Goal: Entertainment & Leisure: Consume media (video, audio)

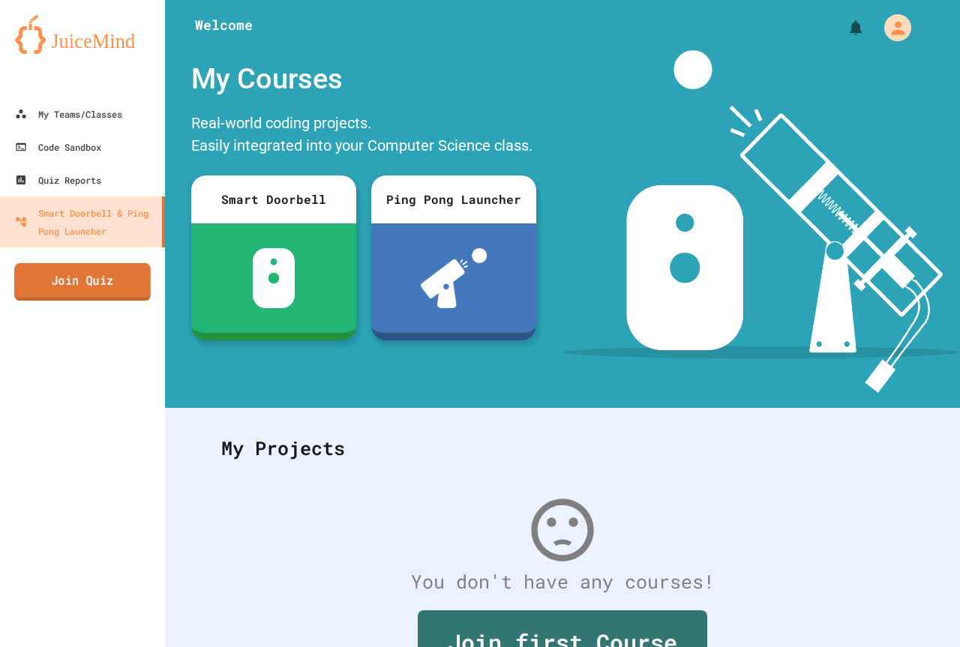
click at [121, 290] on link "Join Quiz" at bounding box center [82, 281] width 136 height 37
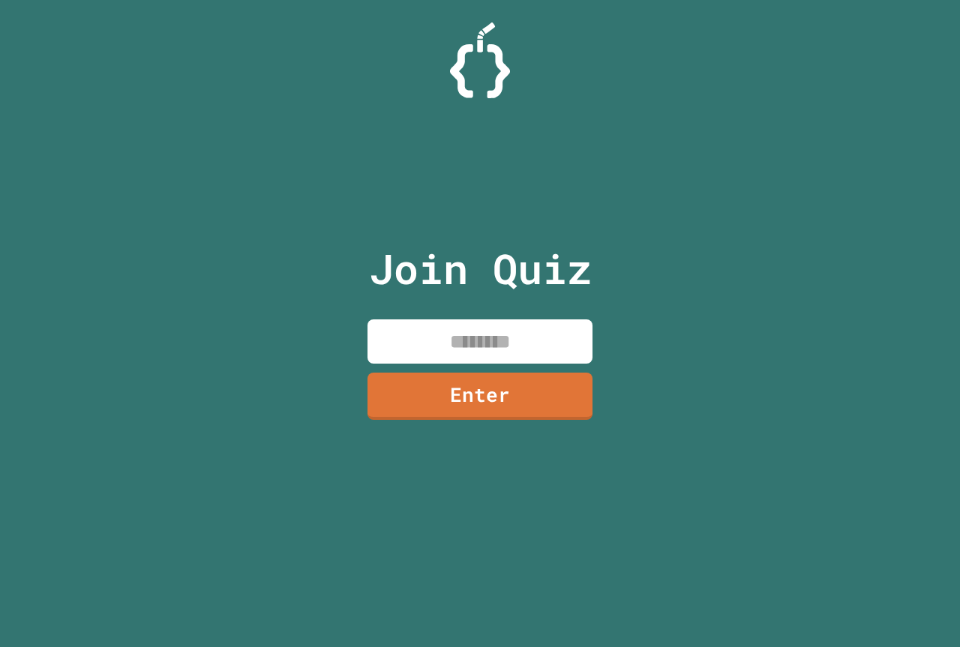
click at [473, 361] on input at bounding box center [479, 341] width 225 height 44
type input "********"
click at [498, 413] on link "Enter" at bounding box center [480, 394] width 230 height 49
click at [480, 37] on div at bounding box center [480, 37] width 0 height 0
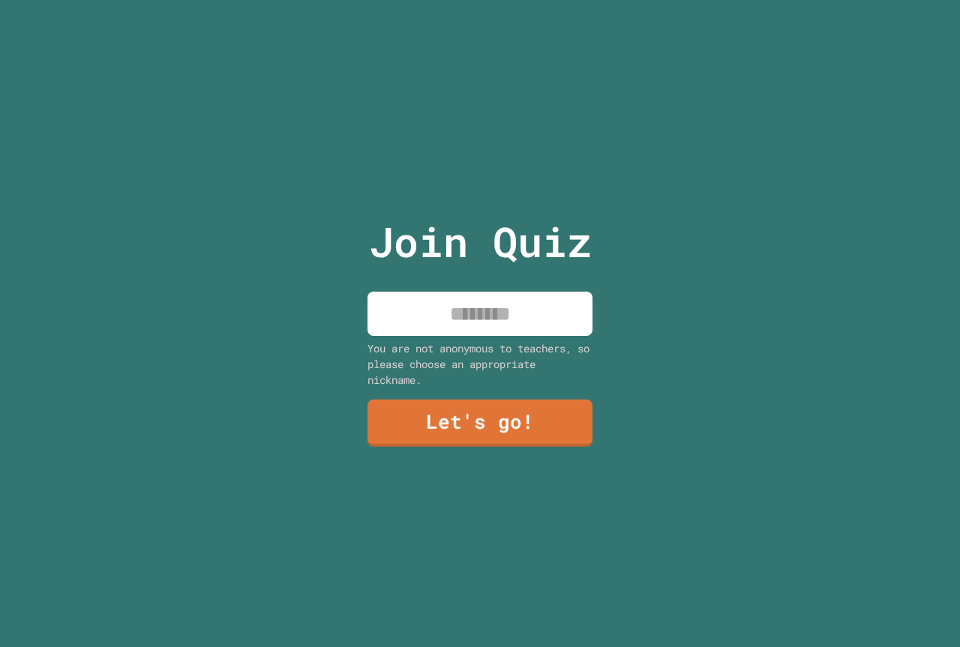
click at [511, 304] on input at bounding box center [479, 314] width 225 height 44
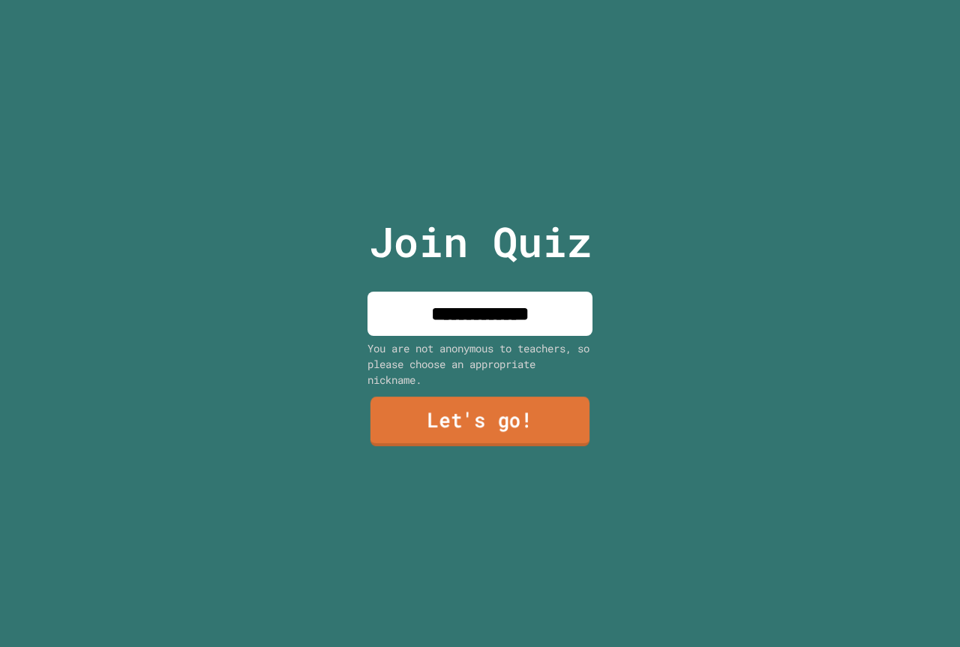
type input "**********"
click at [513, 406] on link "Let's go!" at bounding box center [480, 421] width 228 height 49
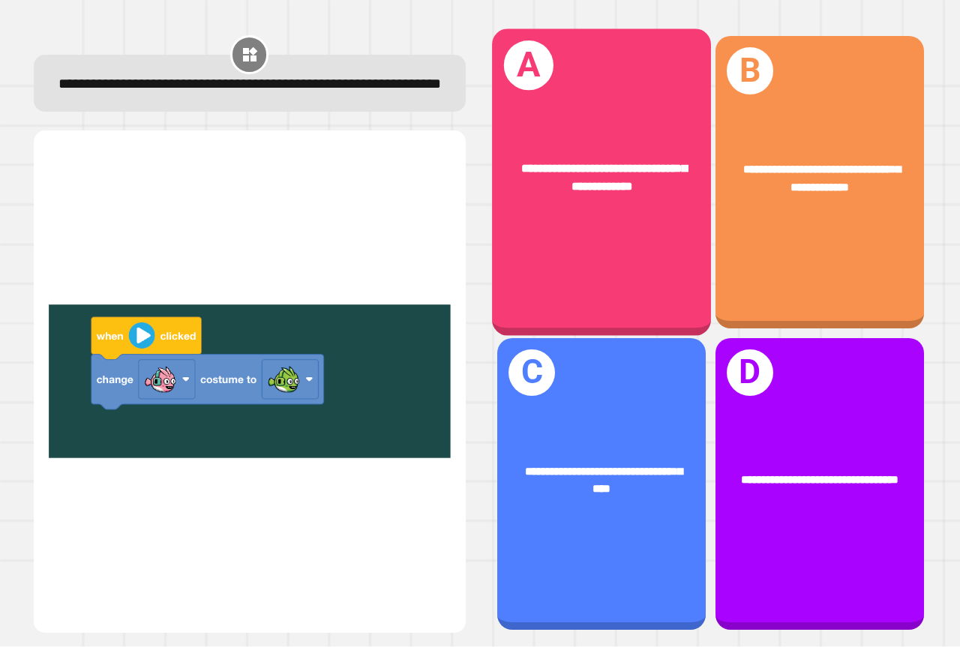
click at [631, 189] on span "**********" at bounding box center [604, 178] width 166 height 30
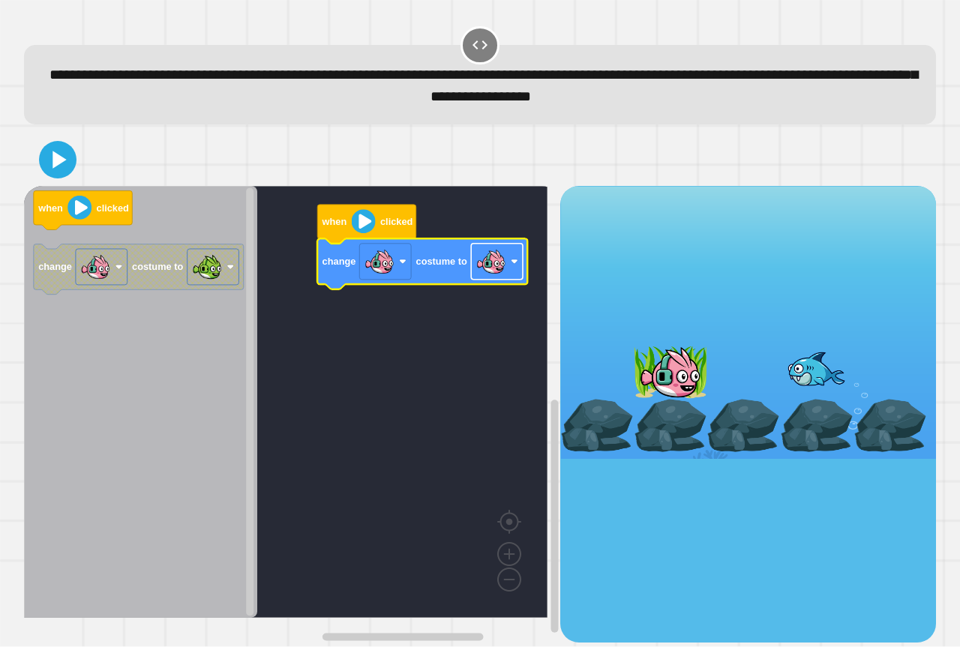
click at [498, 269] on image "Blockly Workspace" at bounding box center [491, 262] width 30 height 30
click at [61, 165] on icon at bounding box center [59, 160] width 14 height 18
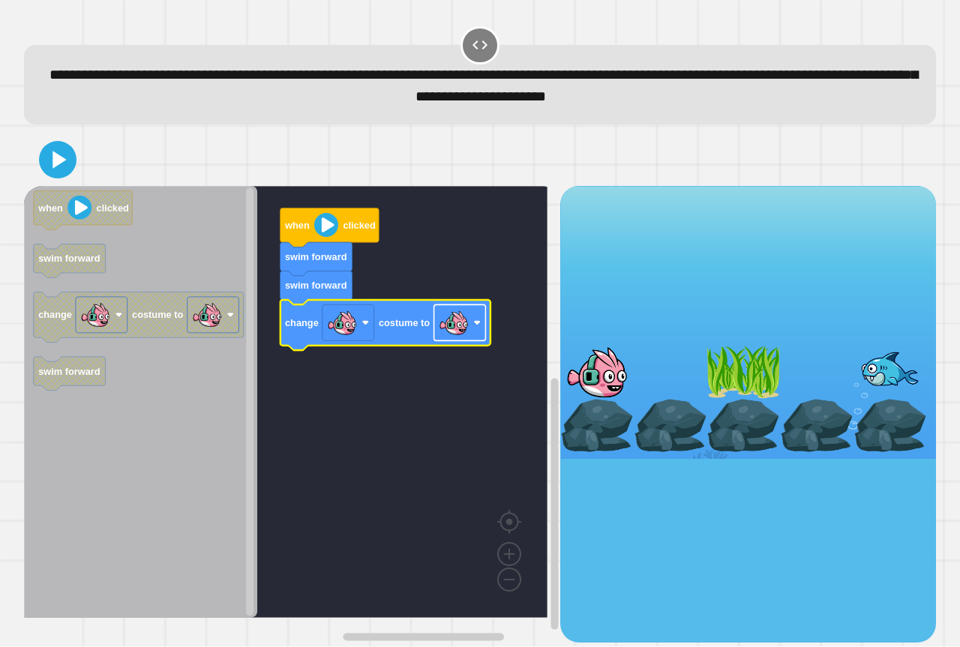
click at [467, 327] on image "Blockly Workspace" at bounding box center [454, 323] width 30 height 30
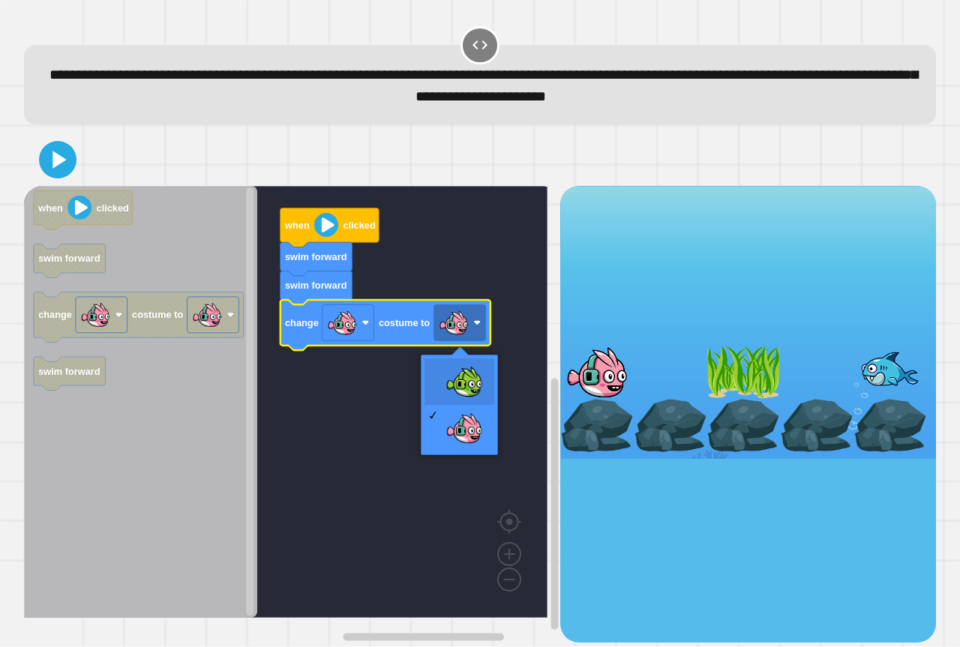
drag, startPoint x: 469, startPoint y: 370, endPoint x: 426, endPoint y: 358, distance: 44.2
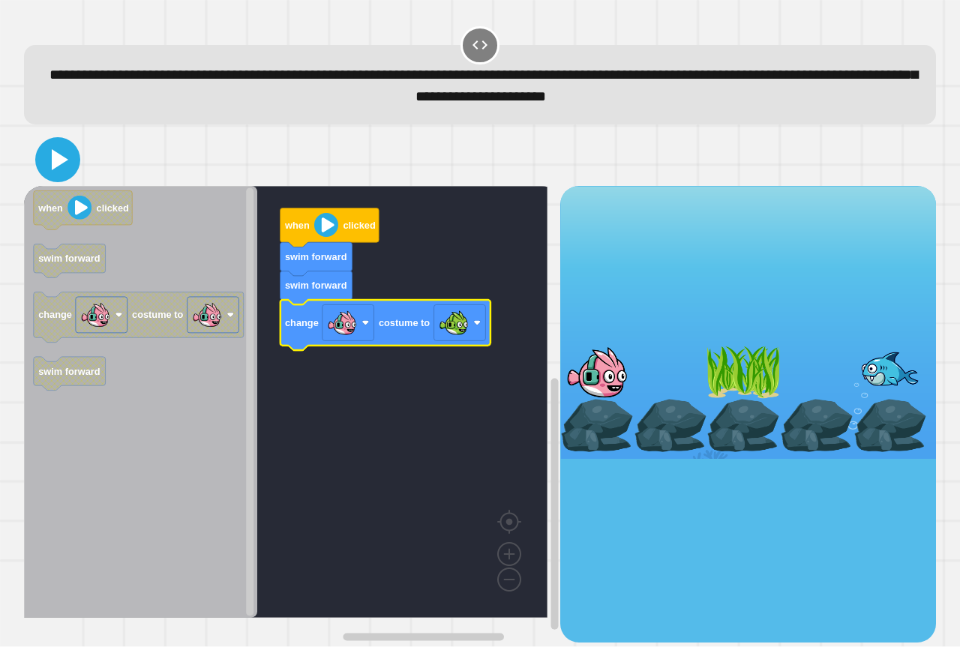
drag, startPoint x: 59, startPoint y: 153, endPoint x: 104, endPoint y: 160, distance: 45.6
click at [61, 153] on icon at bounding box center [58, 160] width 36 height 36
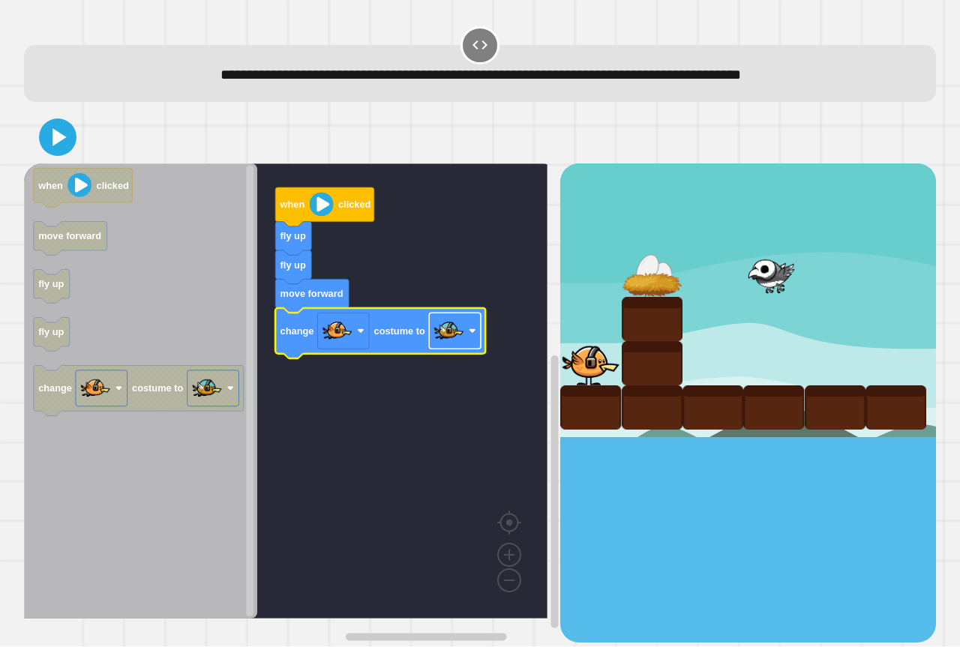
click at [455, 337] on image "Blockly Workspace" at bounding box center [449, 331] width 30 height 30
click at [44, 139] on icon at bounding box center [58, 138] width 34 height 34
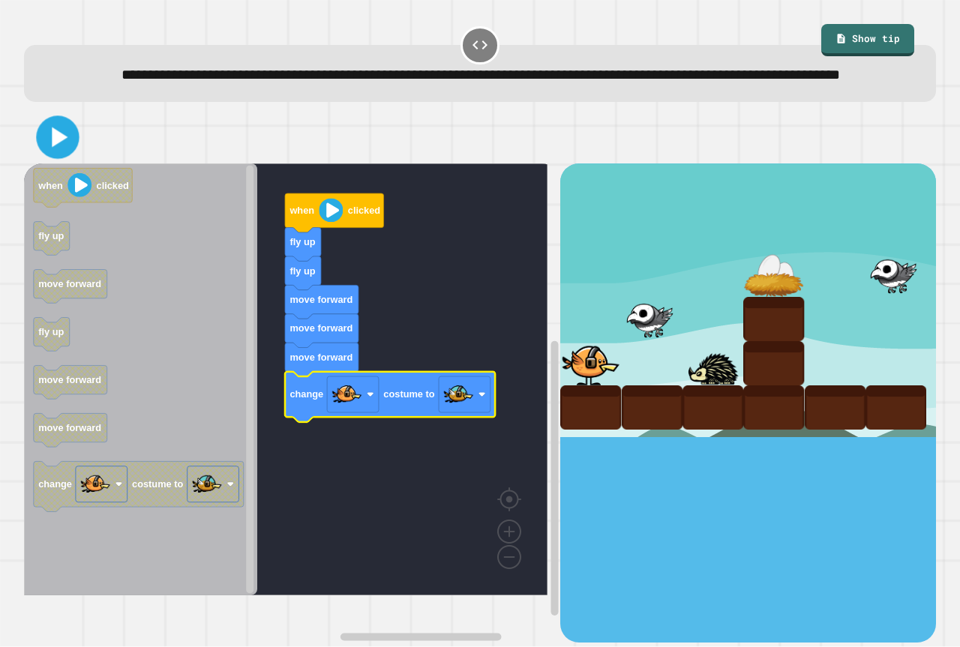
click at [58, 155] on icon at bounding box center [57, 138] width 34 height 34
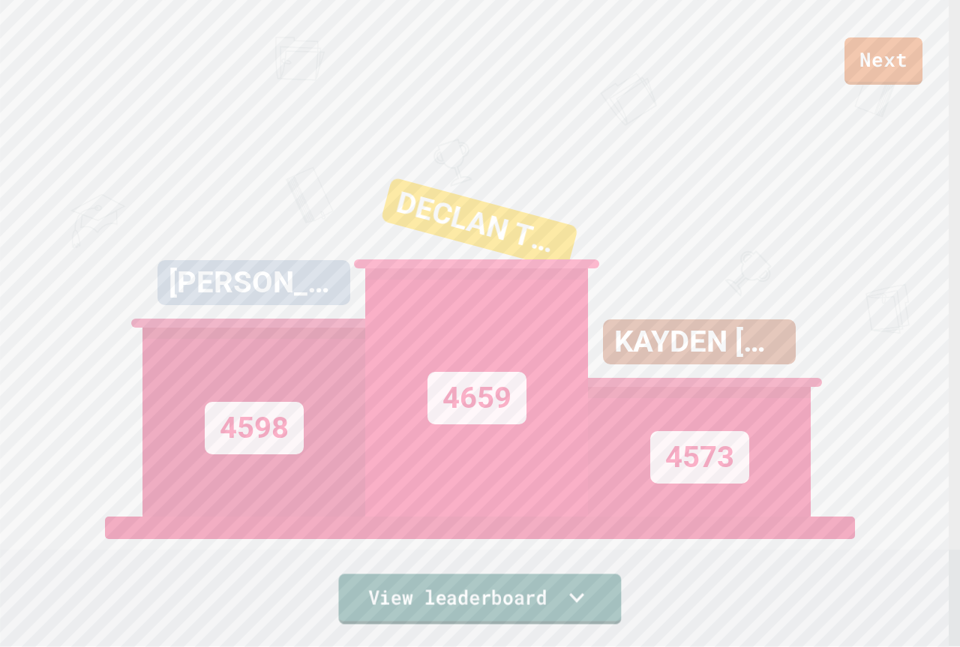
click at [408, 611] on link "View leaderboard" at bounding box center [479, 599] width 283 height 50
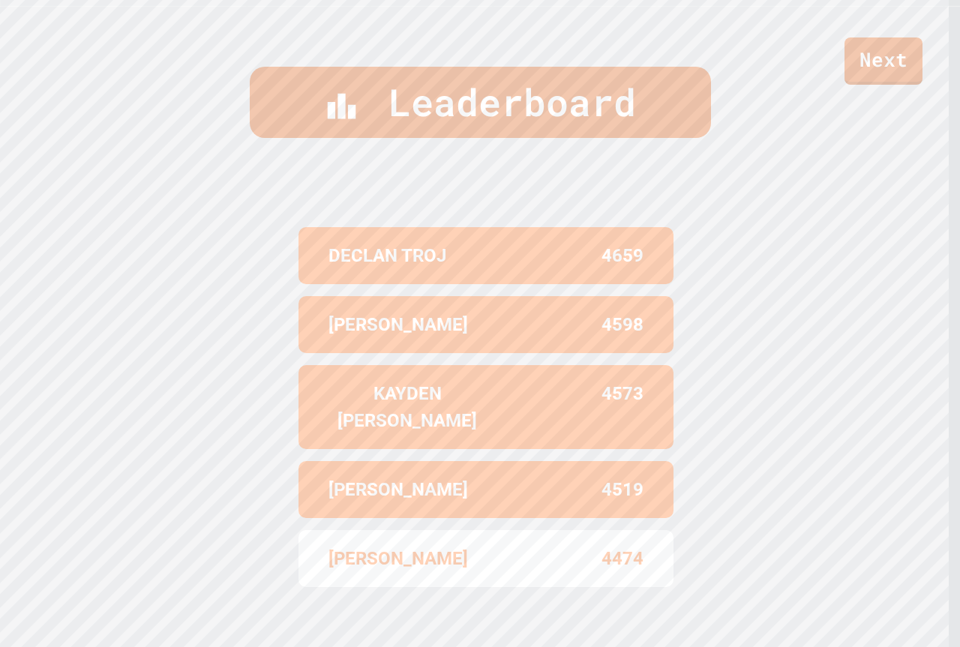
scroll to position [642, 0]
click at [885, 60] on link "Next" at bounding box center [883, 58] width 70 height 49
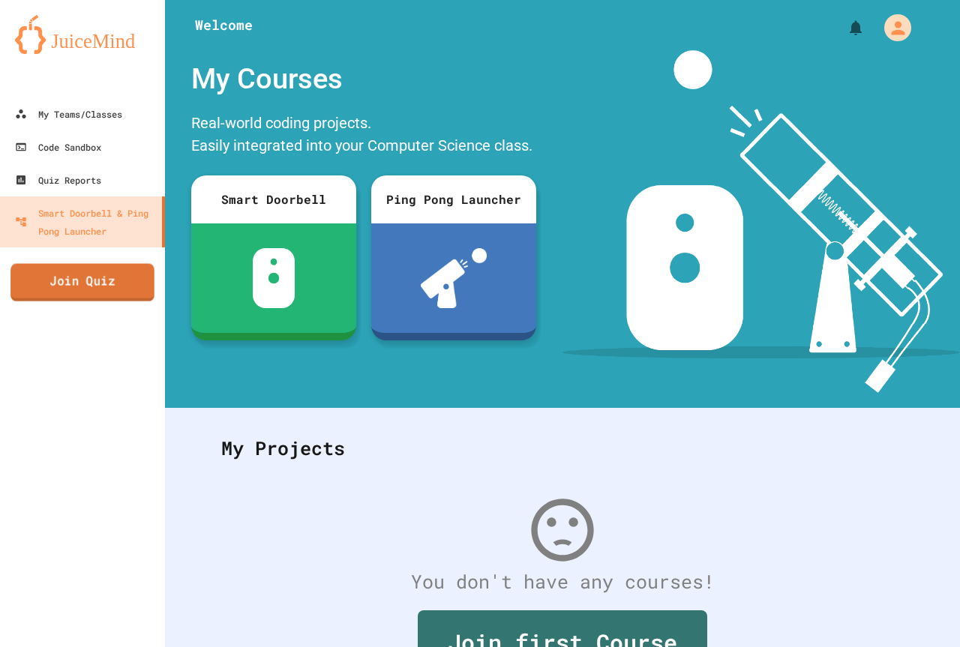
click at [131, 275] on link "Join Quiz" at bounding box center [82, 282] width 144 height 37
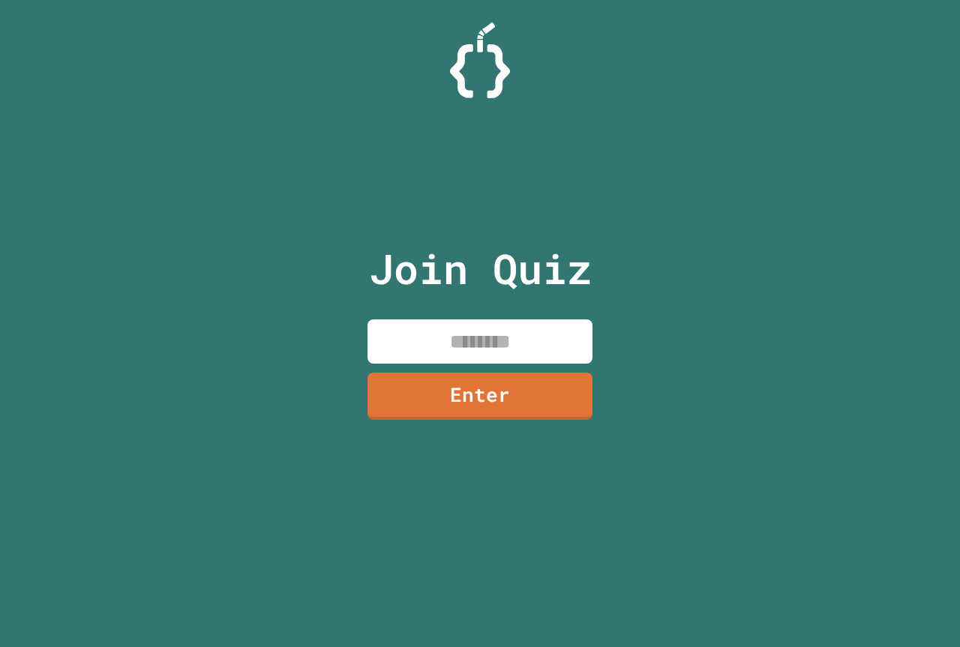
click at [473, 345] on input at bounding box center [479, 341] width 225 height 44
type input "********"
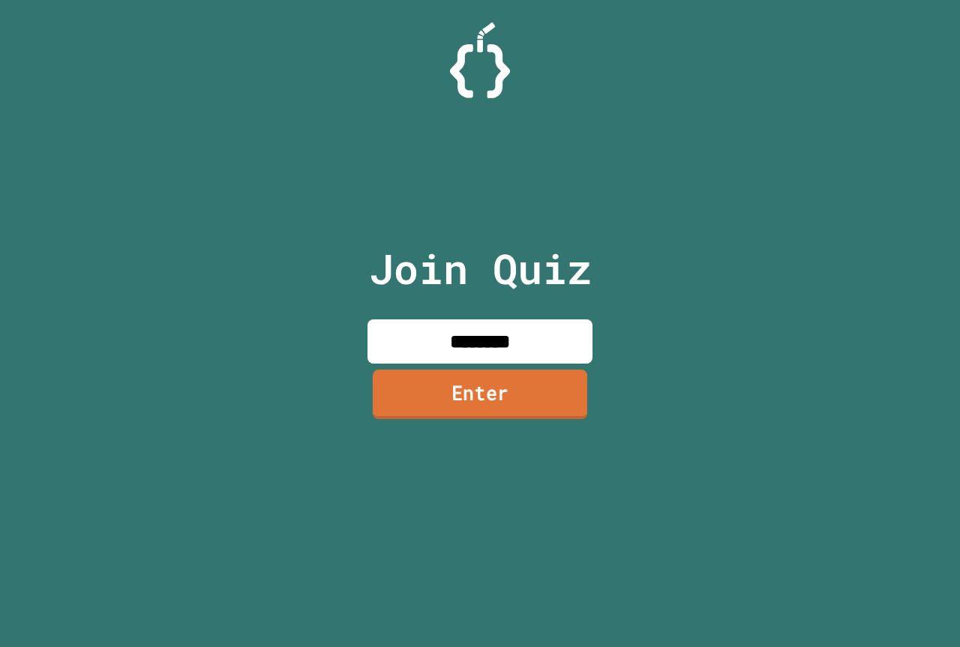
click at [509, 406] on link "Enter" at bounding box center [480, 394] width 214 height 49
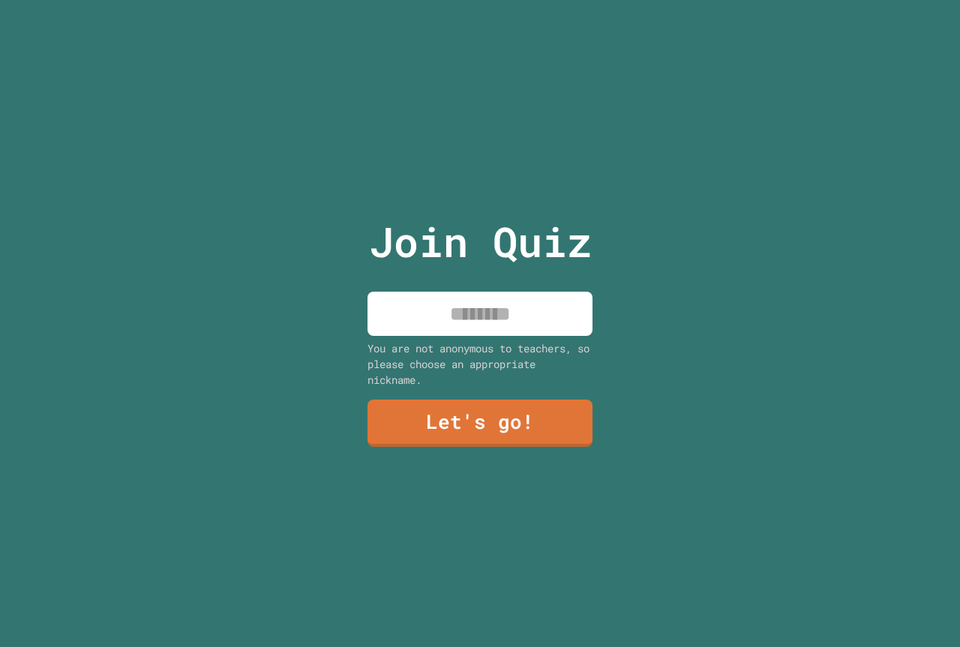
click at [490, 313] on input at bounding box center [479, 314] width 225 height 44
click at [474, 312] on input "**********" at bounding box center [479, 314] width 225 height 44
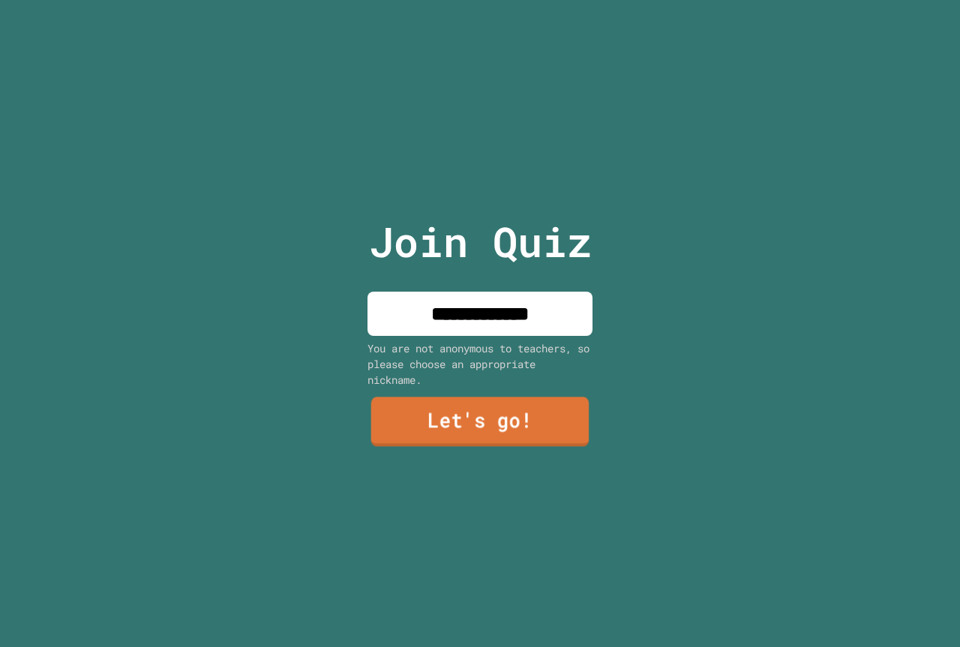
type input "**********"
click at [539, 418] on link "Let's go!" at bounding box center [479, 421] width 221 height 49
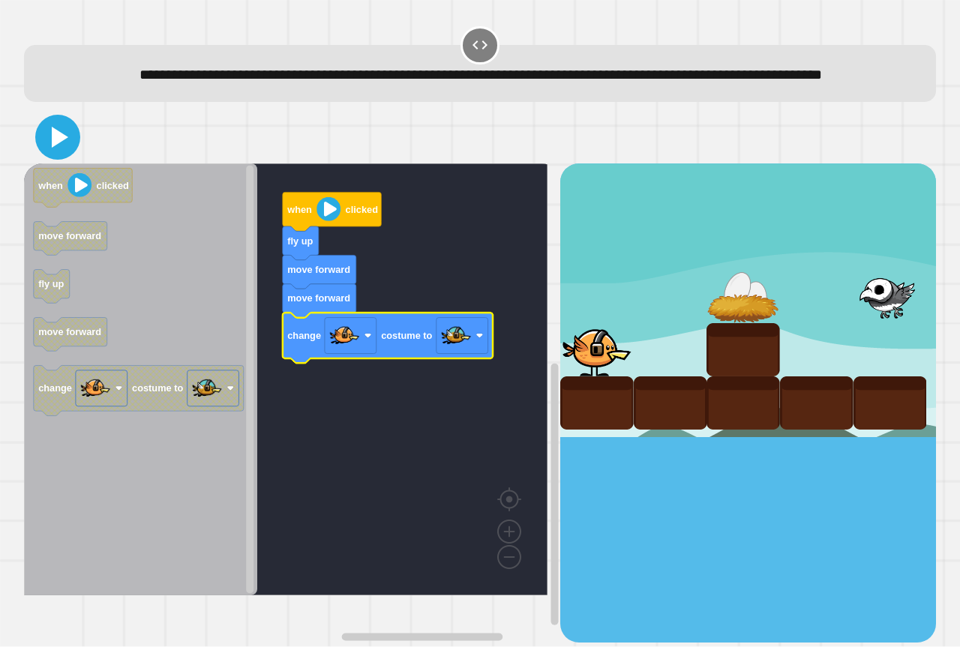
click at [52, 148] on icon at bounding box center [58, 137] width 36 height 36
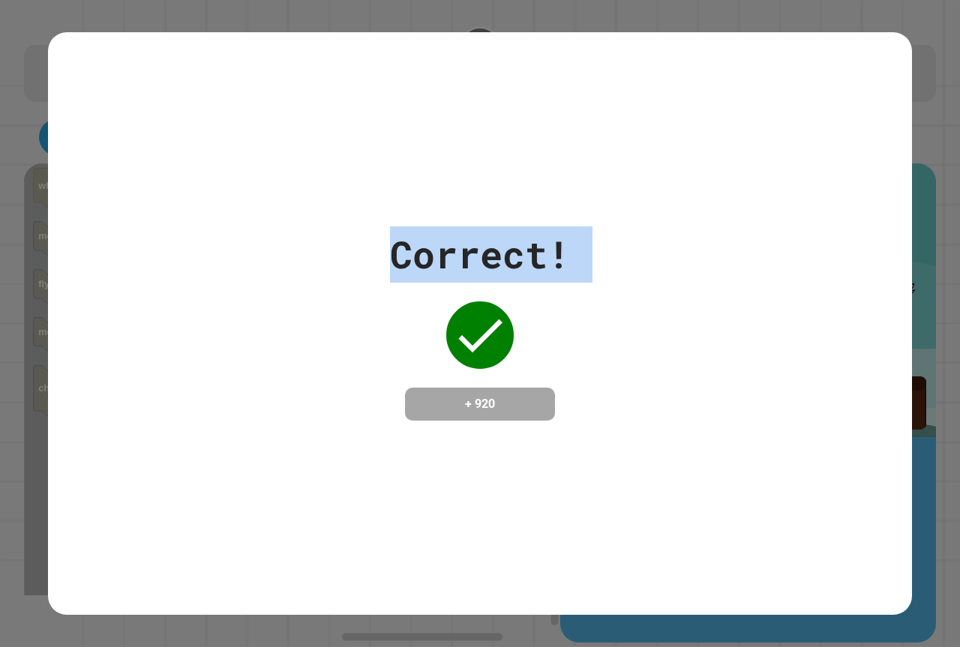
drag, startPoint x: 578, startPoint y: 304, endPoint x: 0, endPoint y: 542, distance: 625.0
click at [0, 542] on div "Correct! + 920" at bounding box center [480, 323] width 960 height 647
click at [36, 139] on div "Correct! + 920" at bounding box center [480, 323] width 960 height 647
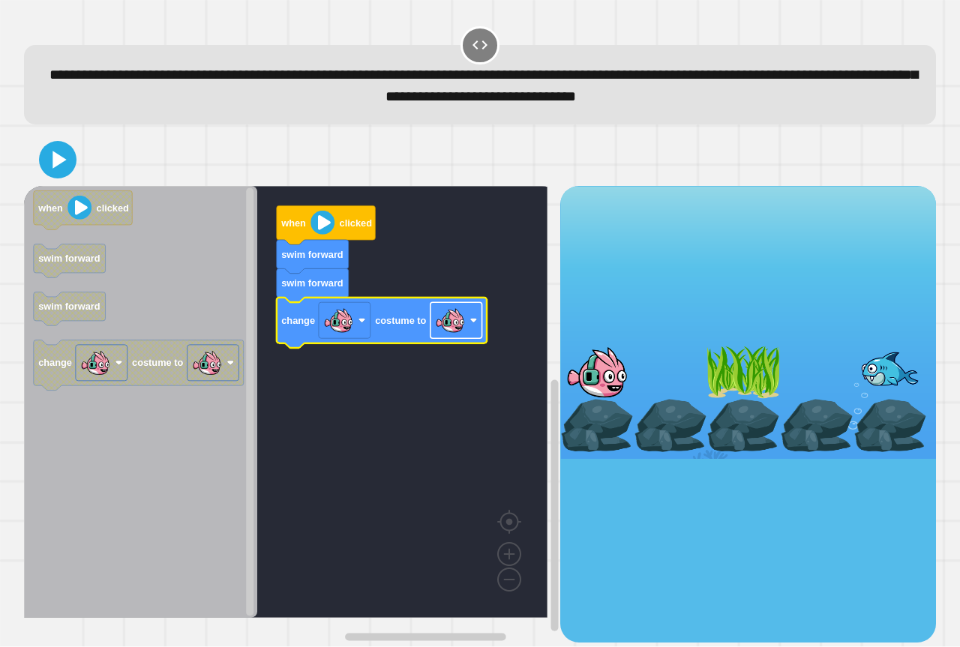
click at [463, 331] on image "Blockly Workspace" at bounding box center [450, 321] width 30 height 30
click at [73, 153] on button at bounding box center [57, 159] width 37 height 37
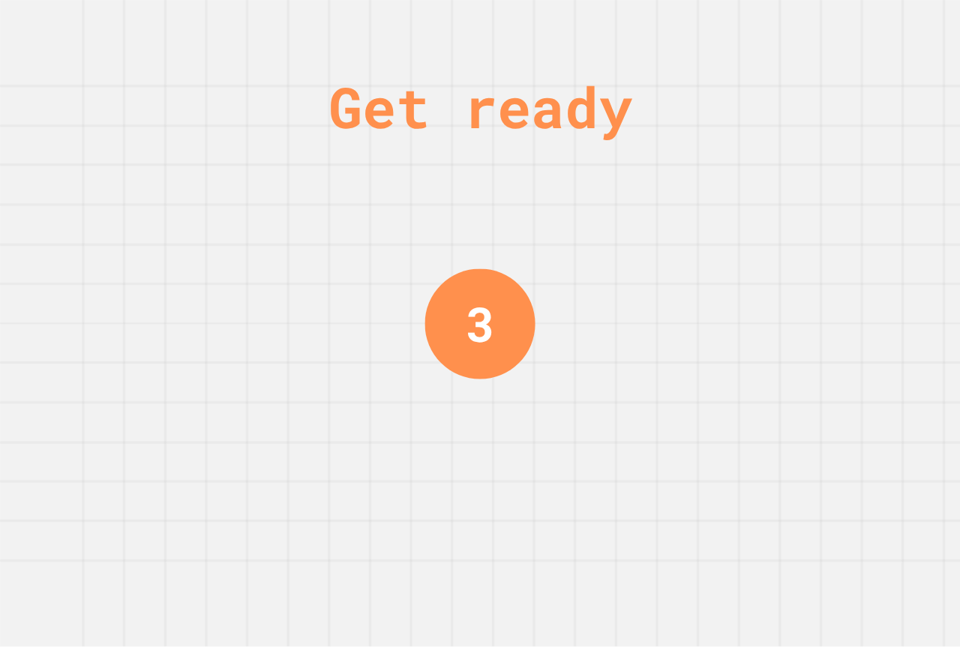
click at [379, 286] on div "Get ready 3" at bounding box center [480, 323] width 960 height 647
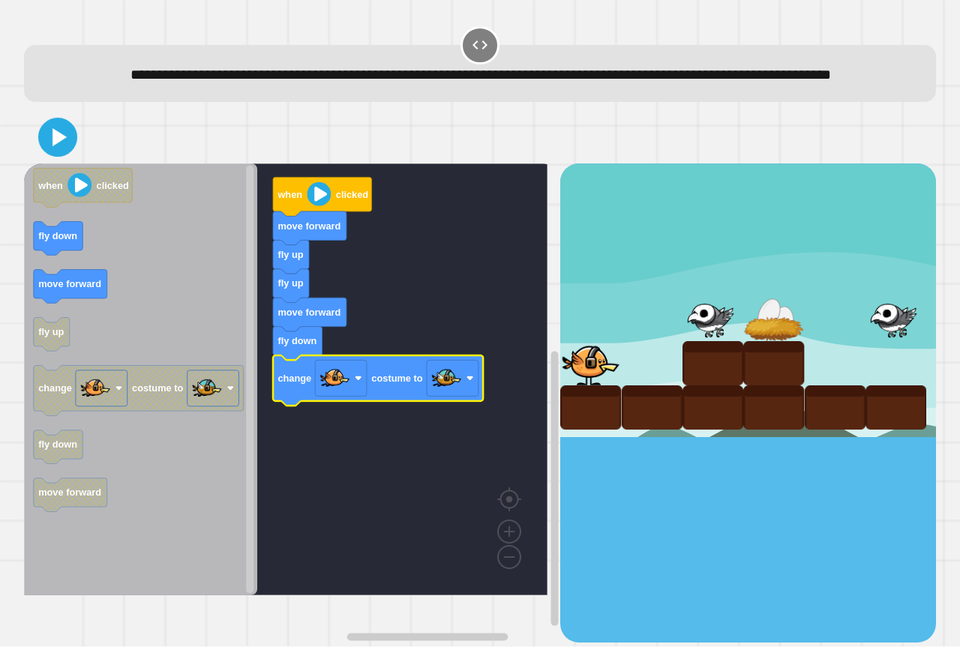
click at [67, 154] on icon at bounding box center [57, 137] width 31 height 31
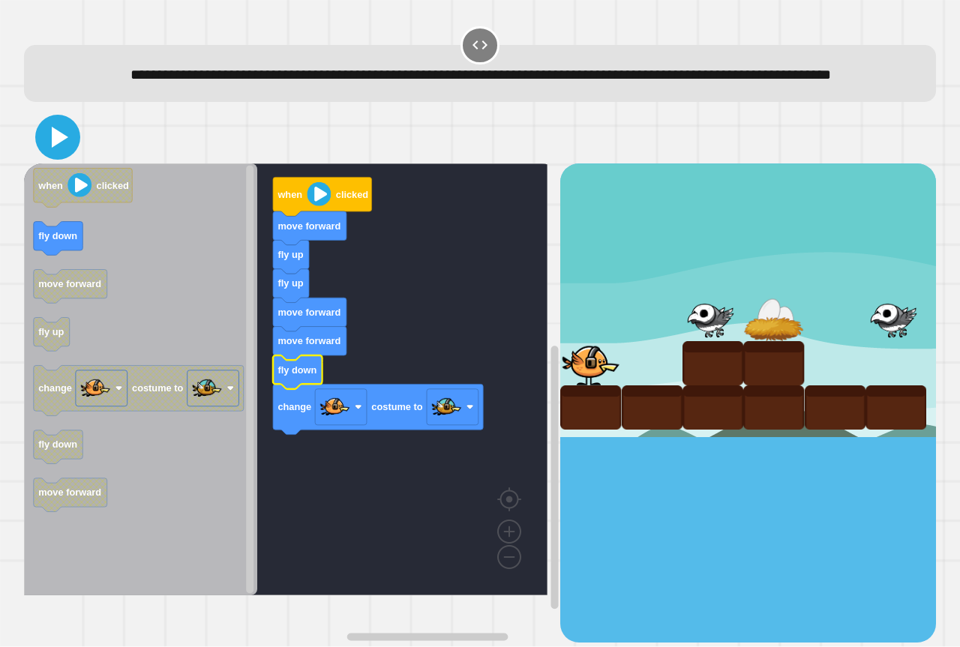
click at [55, 148] on icon at bounding box center [60, 137] width 16 height 21
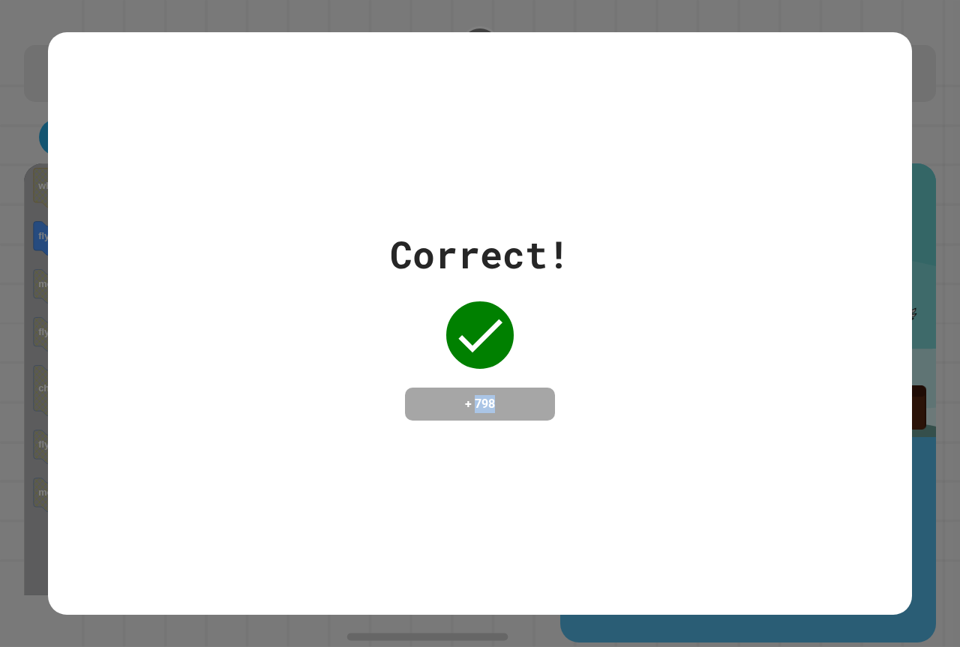
drag, startPoint x: 469, startPoint y: 399, endPoint x: 556, endPoint y: 398, distance: 87.7
click at [550, 402] on div "Correct! + 798" at bounding box center [480, 323] width 180 height 194
click at [637, 430] on div "Correct! + 798" at bounding box center [480, 323] width 864 height 583
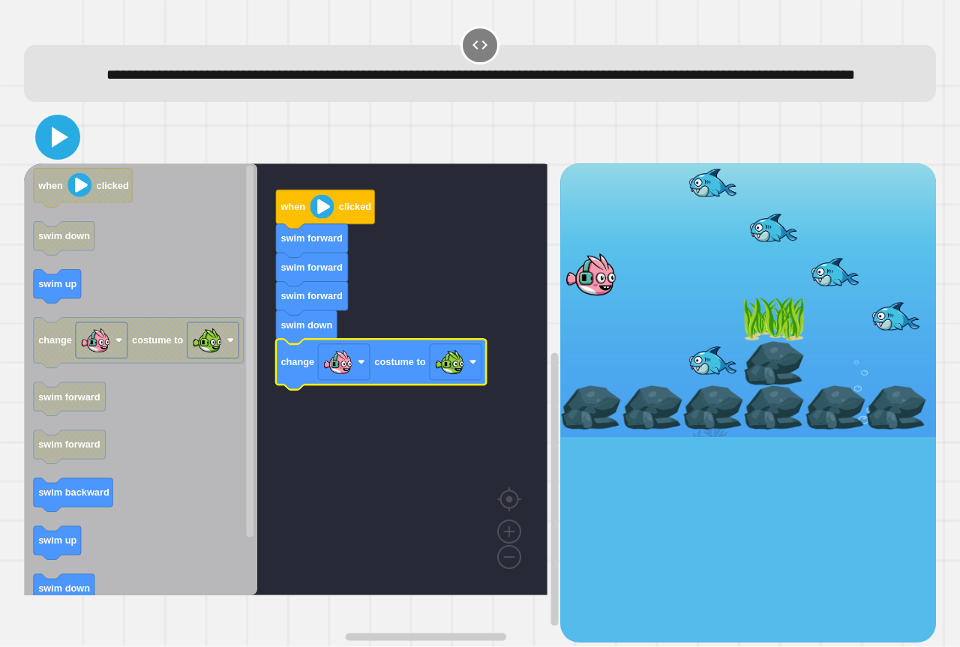
click at [61, 155] on icon at bounding box center [58, 137] width 36 height 36
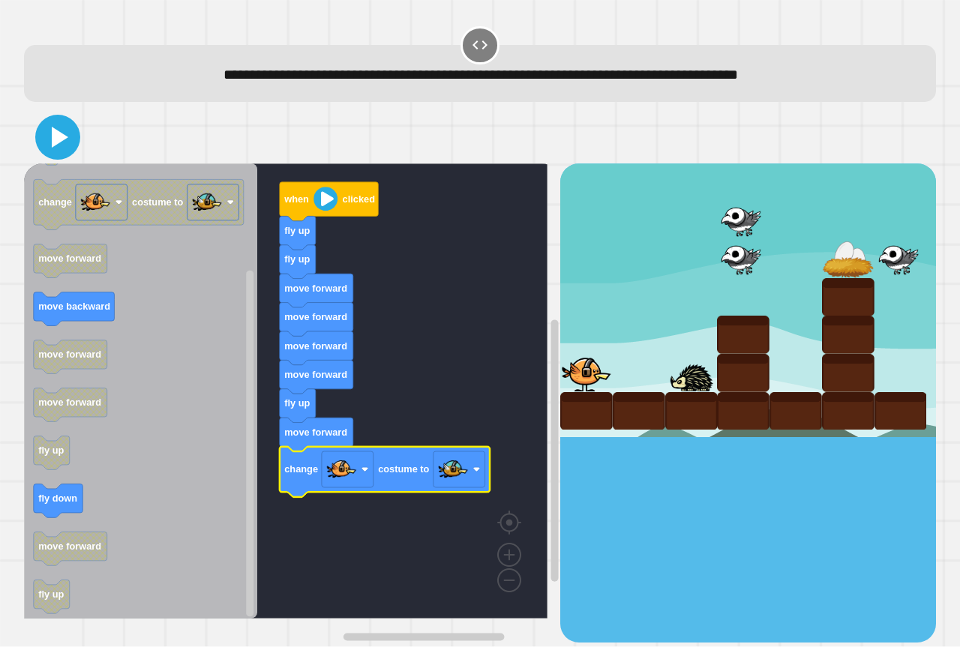
click at [40, 139] on icon at bounding box center [58, 137] width 36 height 36
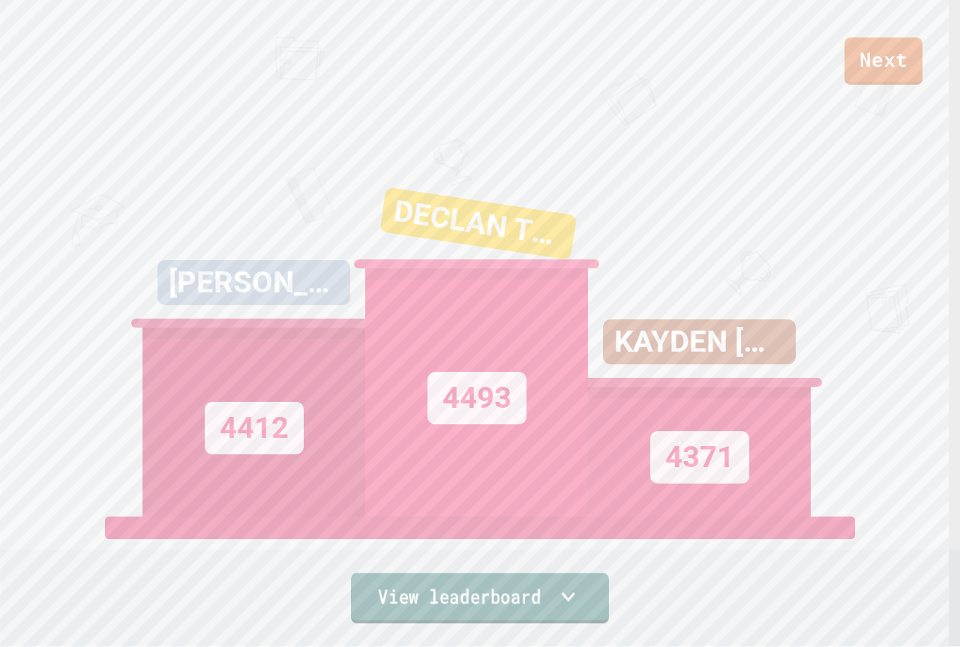
click at [535, 589] on link "View leaderboard" at bounding box center [480, 598] width 258 height 50
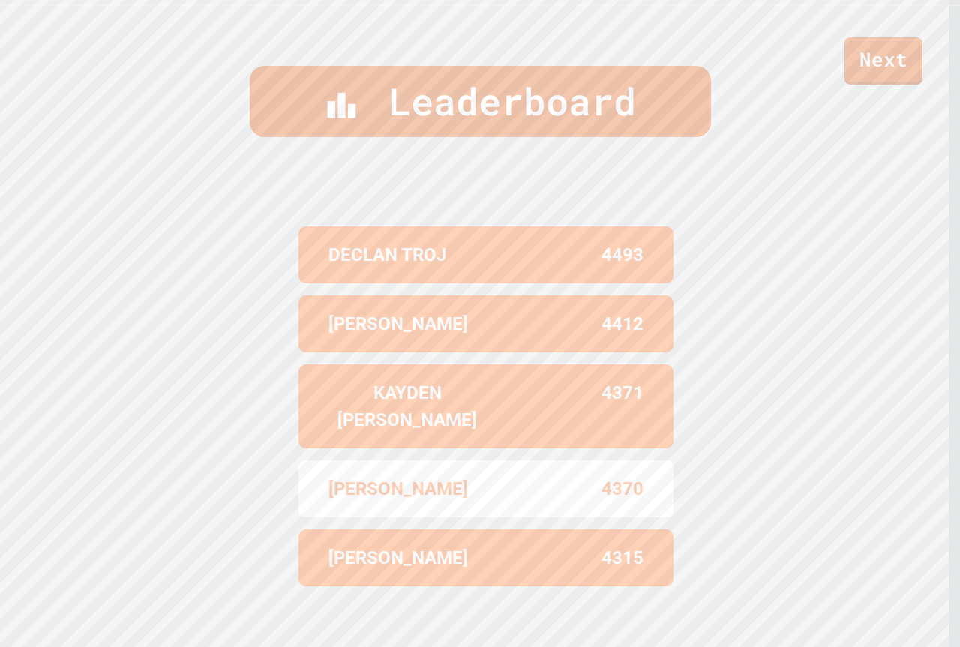
scroll to position [642, 0]
click at [885, 54] on link "Next" at bounding box center [883, 61] width 79 height 48
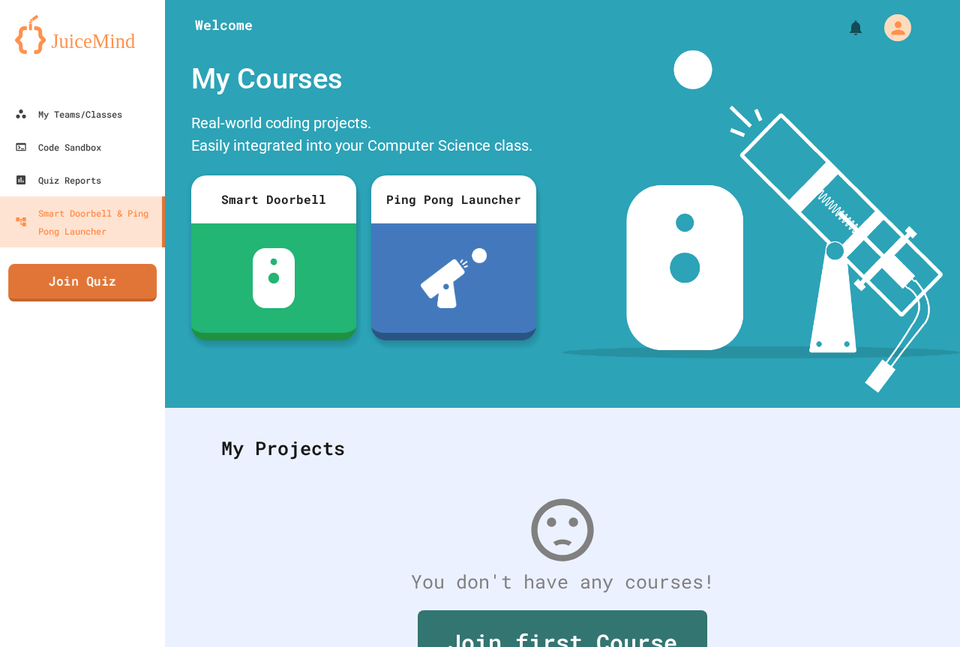
click at [118, 296] on link "Join Quiz" at bounding box center [82, 282] width 148 height 37
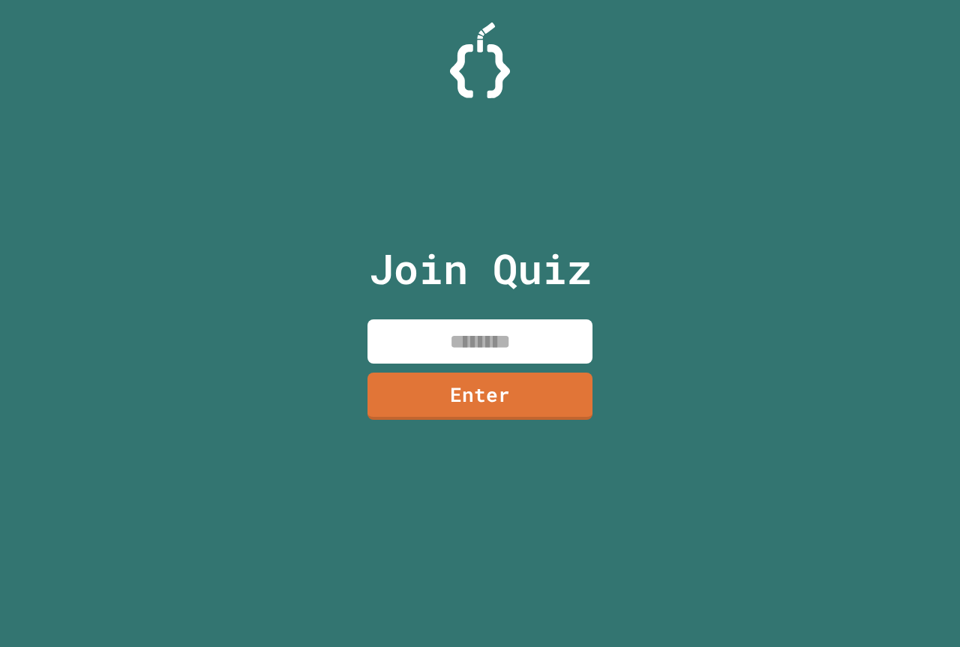
click at [518, 352] on input at bounding box center [479, 341] width 225 height 44
type input "********"
click at [473, 404] on link "Enter" at bounding box center [480, 394] width 218 height 49
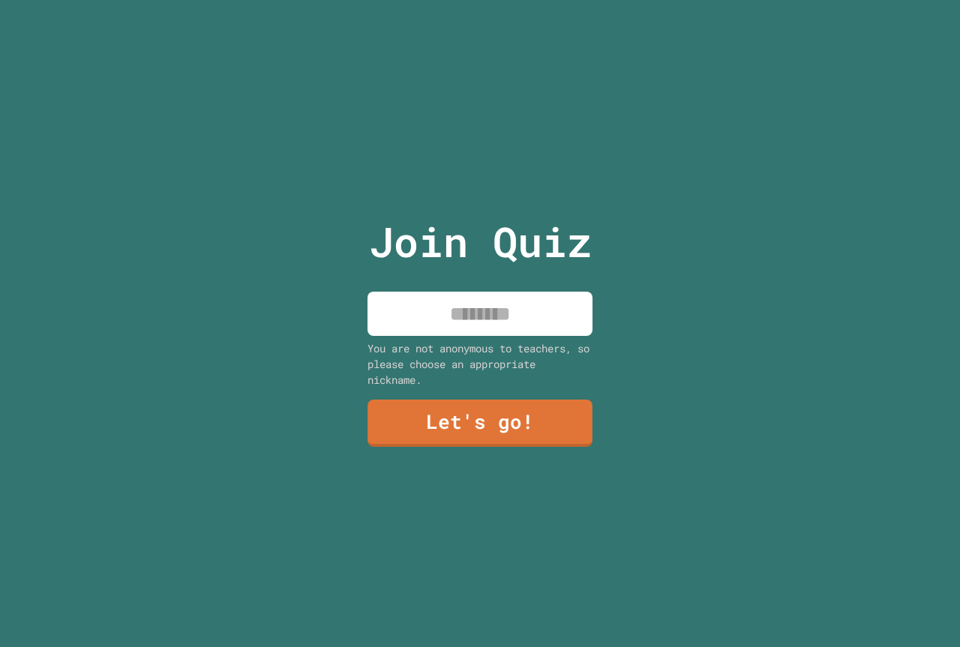
click at [463, 283] on div "Join Quiz You are not anonymous to teachers, so please choose an appropriate ni…" at bounding box center [480, 323] width 253 height 647
click at [467, 298] on input at bounding box center [479, 314] width 225 height 44
type input "**********"
click at [511, 419] on link "Let's go!" at bounding box center [480, 421] width 224 height 49
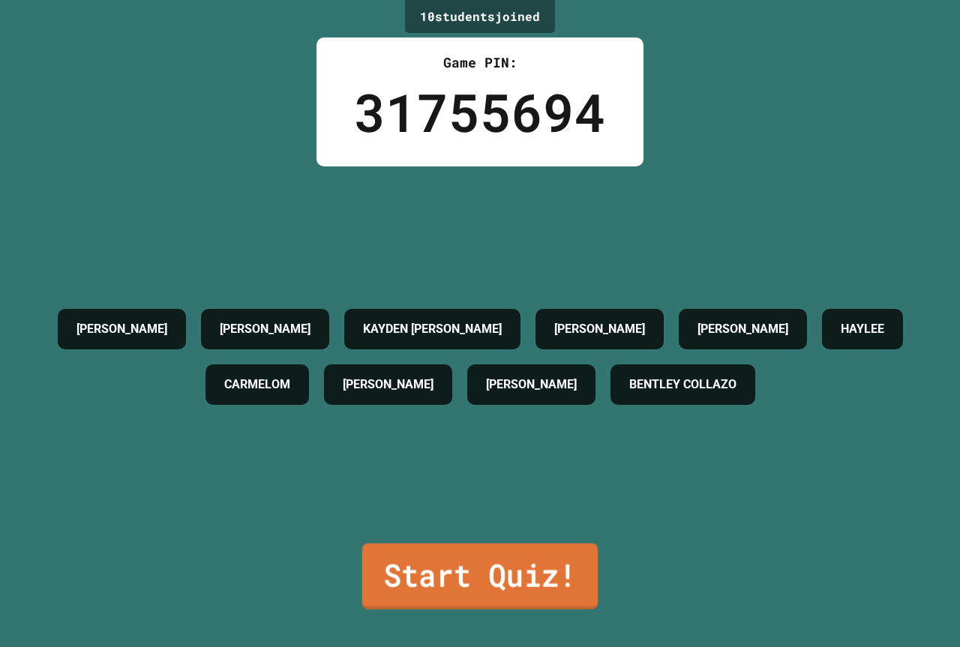
click at [511, 568] on link "Start Quiz!" at bounding box center [479, 577] width 235 height 66
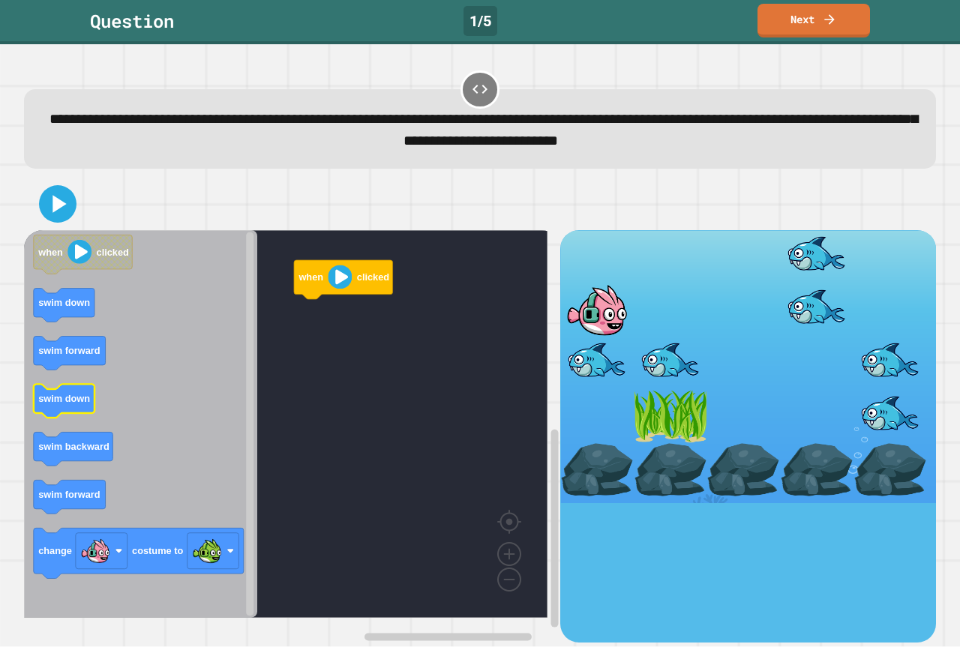
click at [74, 408] on icon "Blockly Workspace" at bounding box center [64, 402] width 61 height 34
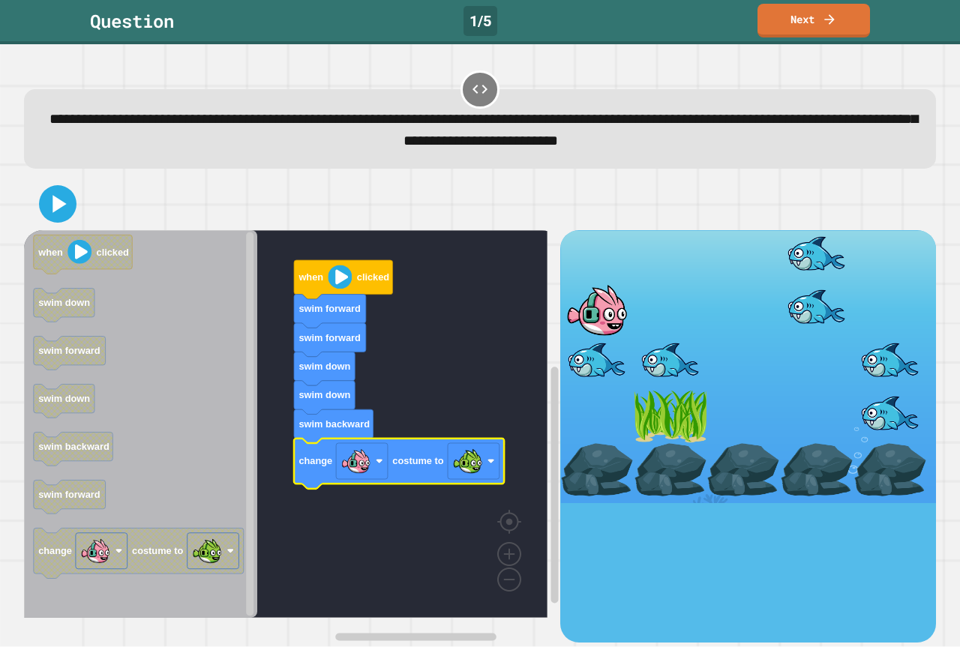
click at [73, 211] on icon at bounding box center [58, 204] width 30 height 30
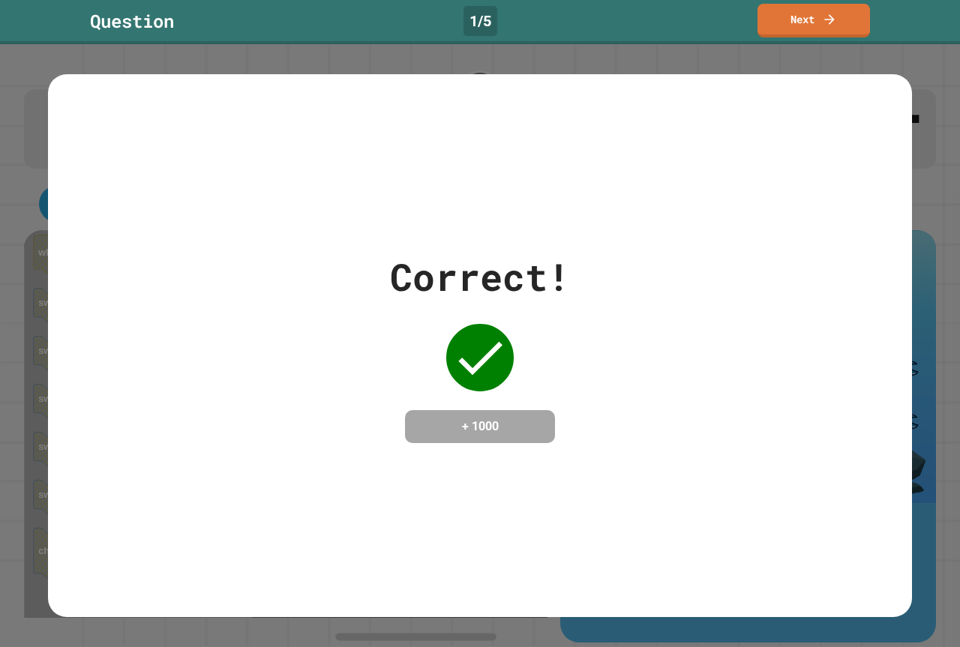
click at [658, 361] on div "Correct! + 1000" at bounding box center [480, 346] width 864 height 194
click at [840, 7] on link "Next" at bounding box center [813, 18] width 111 height 35
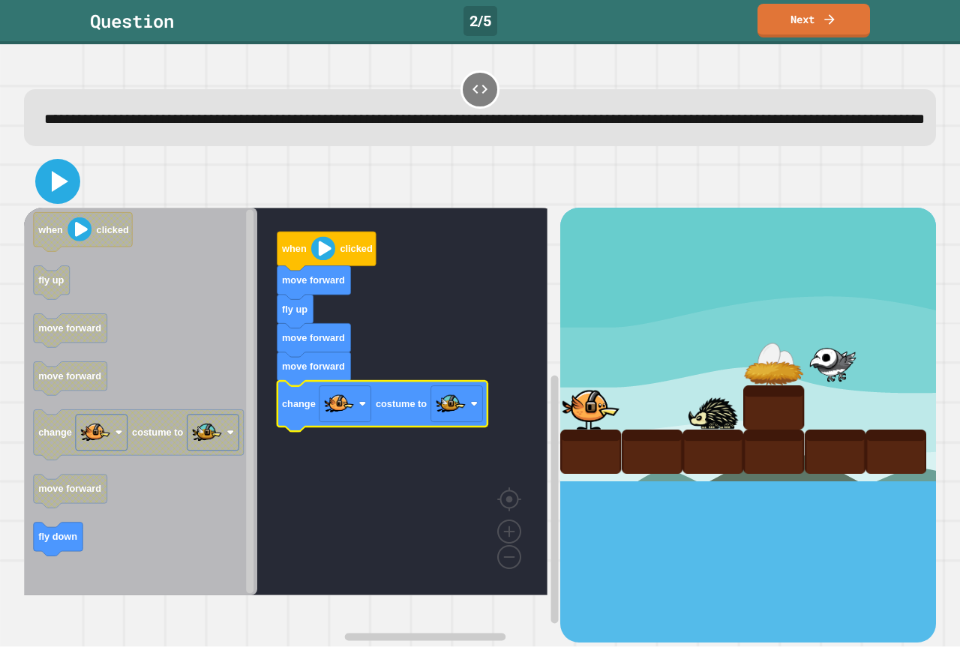
click at [62, 192] on icon at bounding box center [60, 181] width 16 height 21
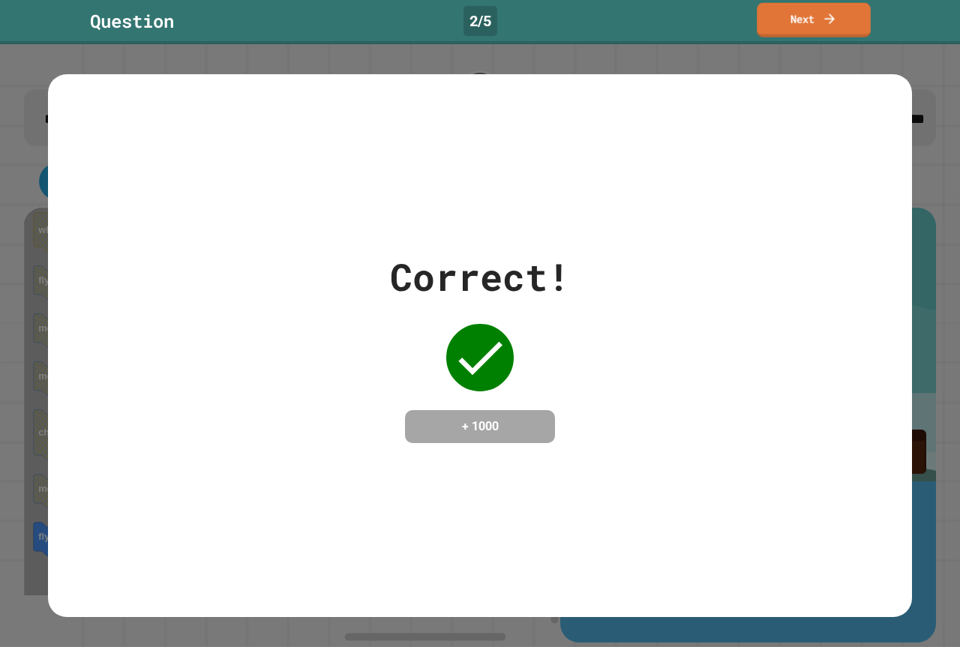
click at [811, 14] on link "Next" at bounding box center [814, 20] width 114 height 34
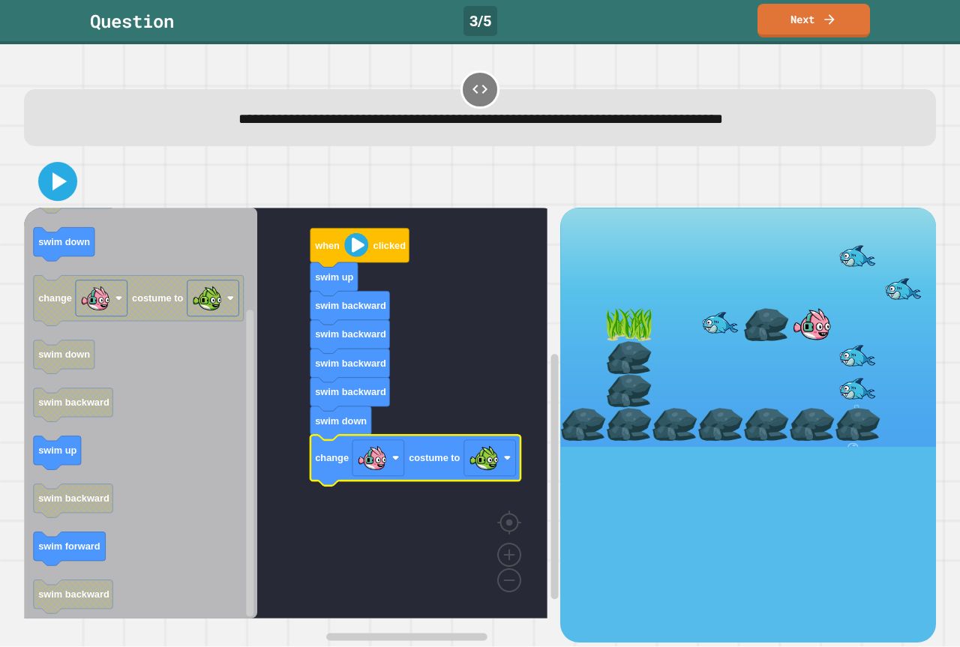
click at [66, 174] on icon at bounding box center [57, 181] width 31 height 31
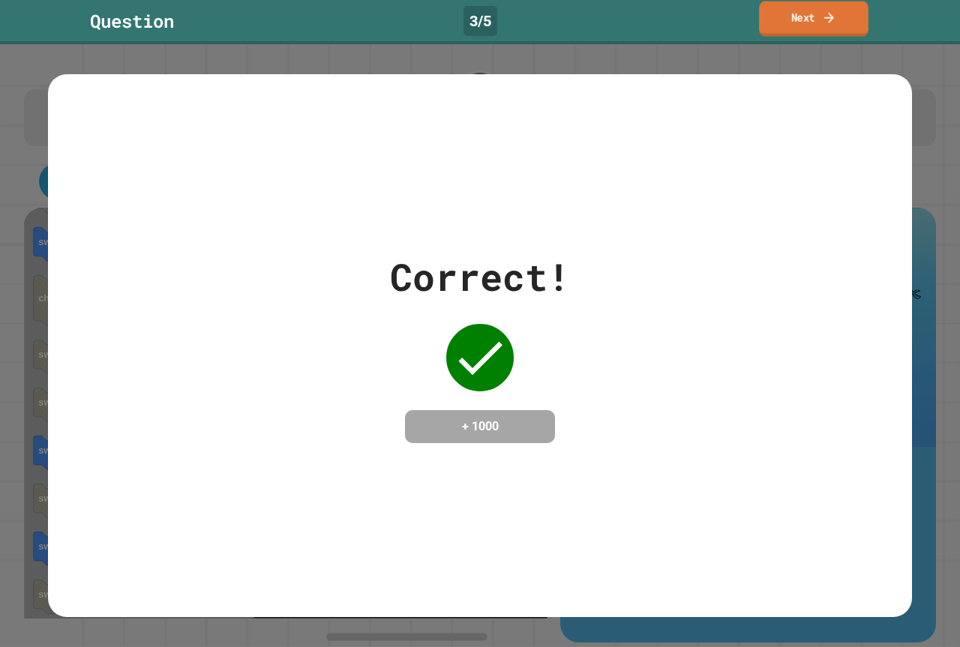
click at [820, 17] on link "Next" at bounding box center [813, 18] width 109 height 35
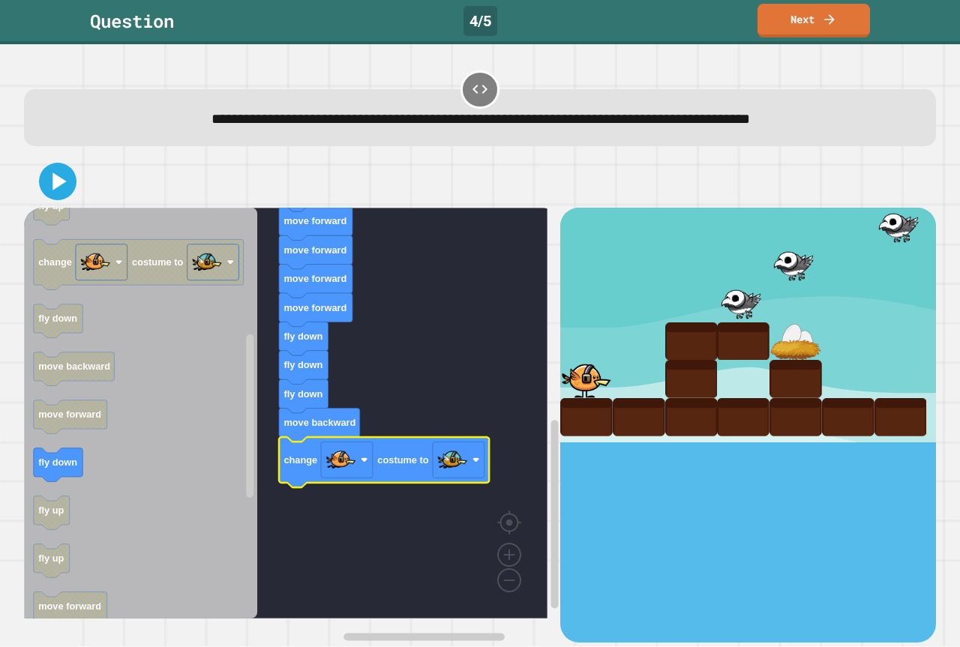
click at [74, 176] on div at bounding box center [480, 181] width 912 height 52
click at [70, 176] on icon at bounding box center [58, 181] width 36 height 36
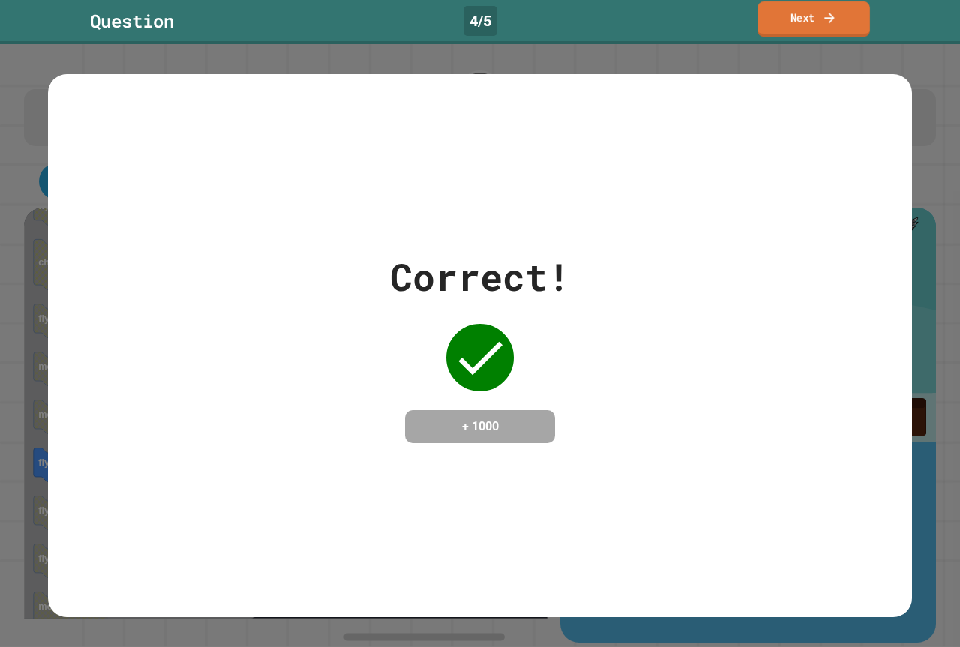
click at [812, 13] on link "Next" at bounding box center [813, 18] width 112 height 35
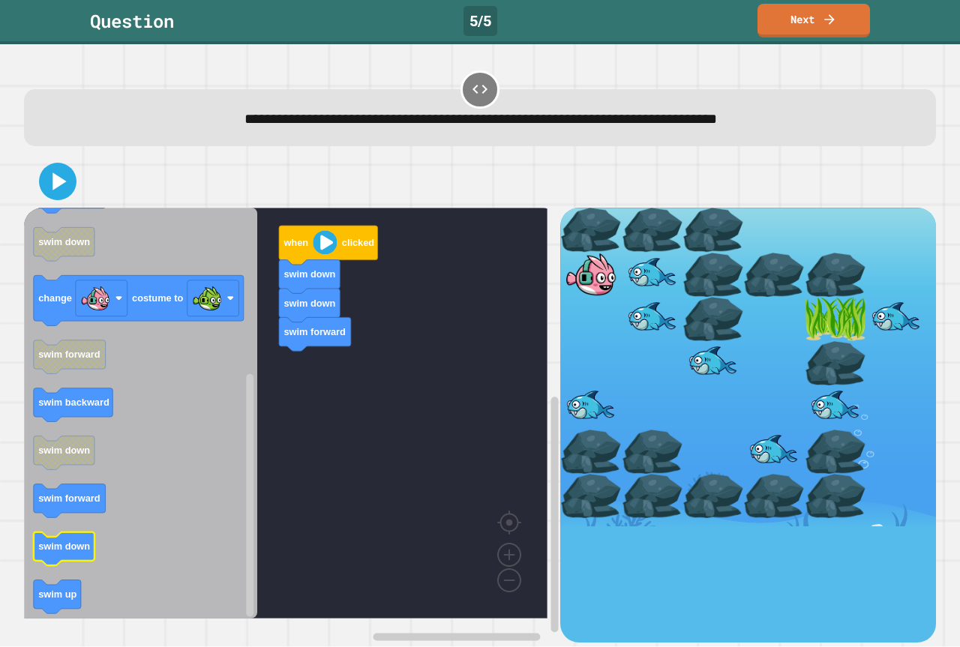
click at [145, 540] on icon "Blockly Workspace" at bounding box center [140, 413] width 233 height 411
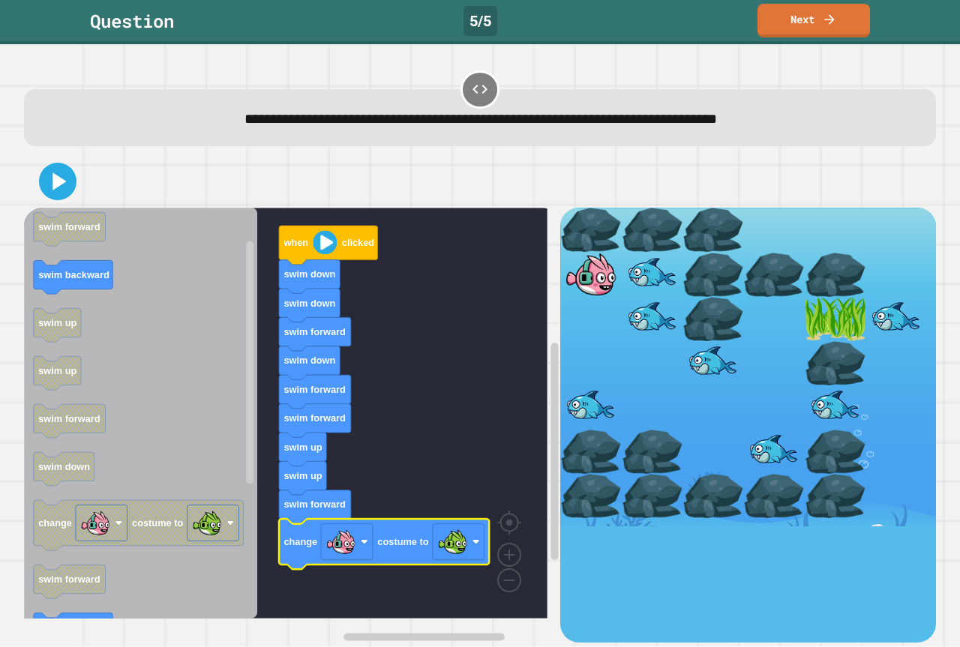
click at [73, 175] on icon at bounding box center [58, 181] width 30 height 30
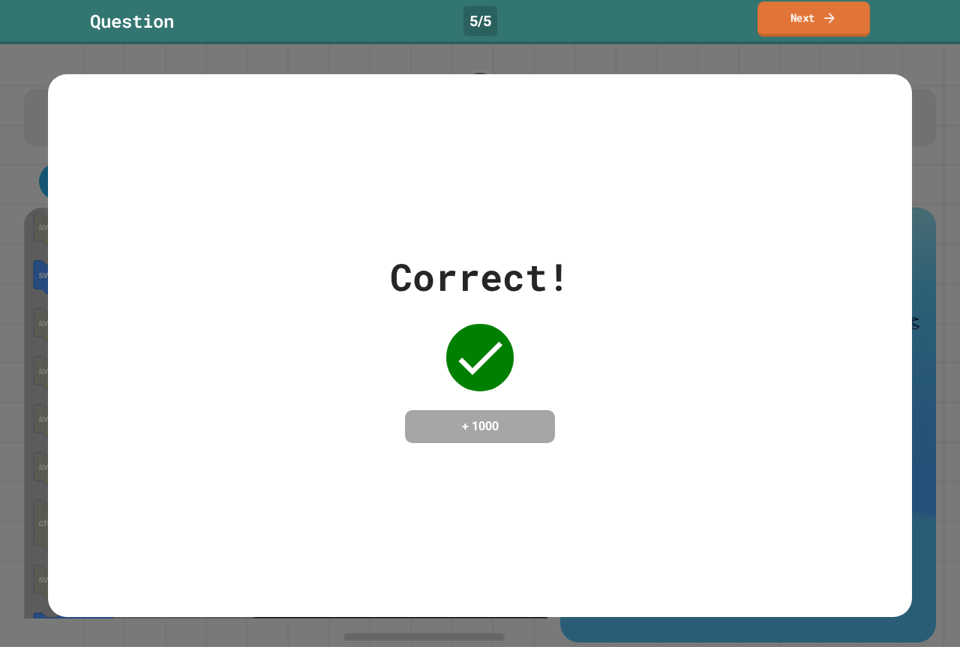
click at [832, 24] on icon at bounding box center [829, 18] width 15 height 16
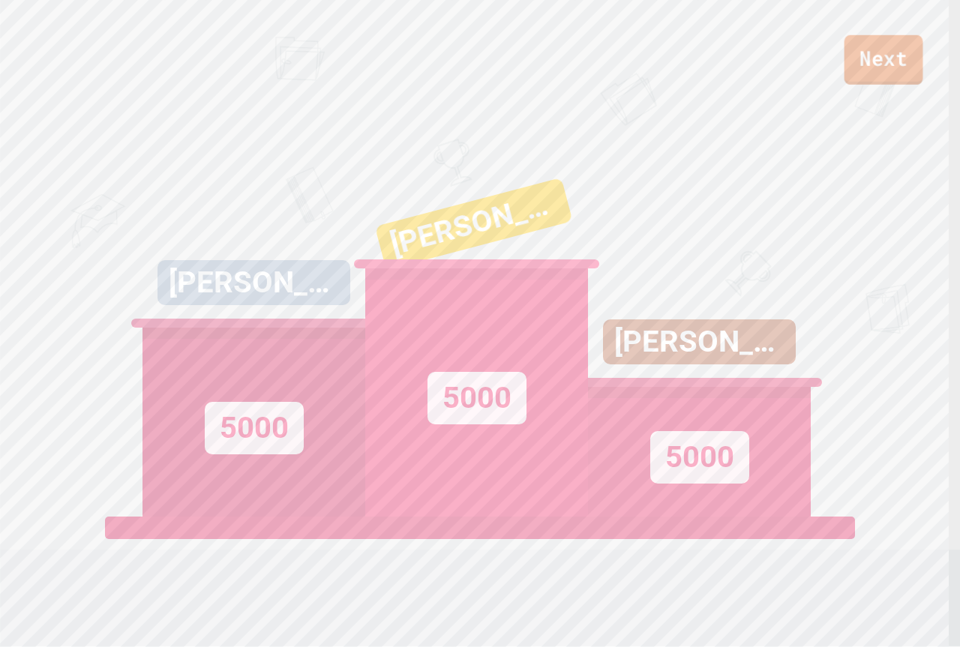
click at [869, 69] on link "Next" at bounding box center [883, 59] width 79 height 49
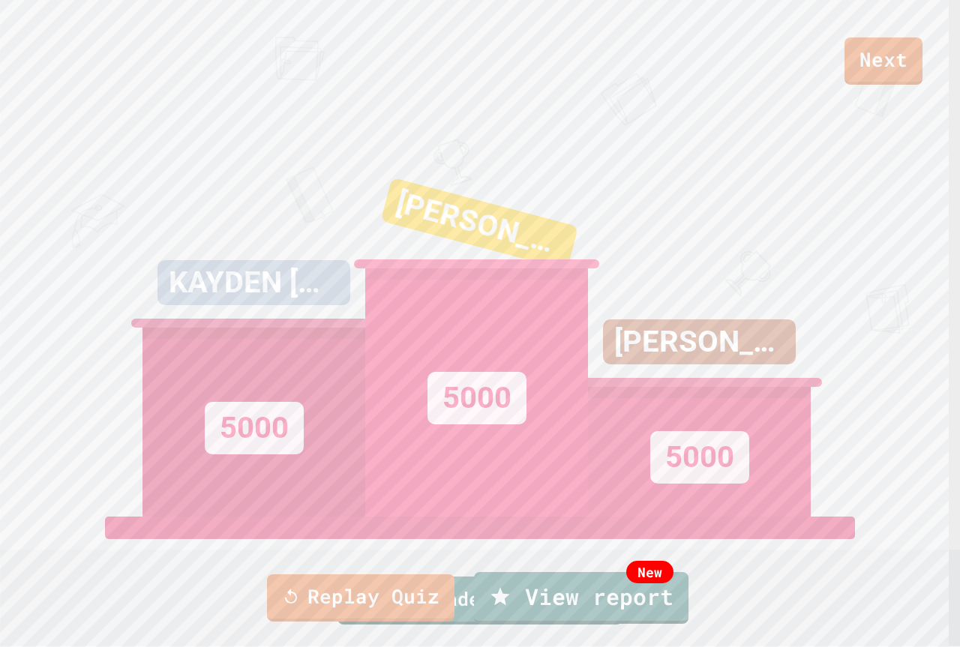
drag, startPoint x: 492, startPoint y: 415, endPoint x: 508, endPoint y: 399, distance: 22.8
